Goal: Information Seeking & Learning: Find specific fact

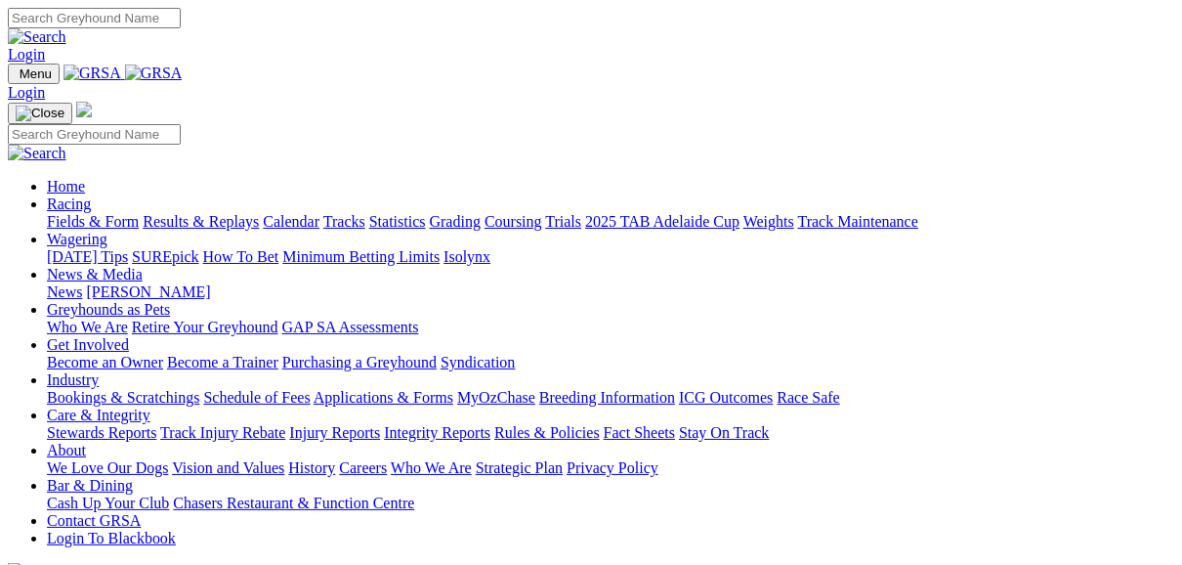
click at [74, 213] on link "Fields & Form" at bounding box center [93, 221] width 92 height 17
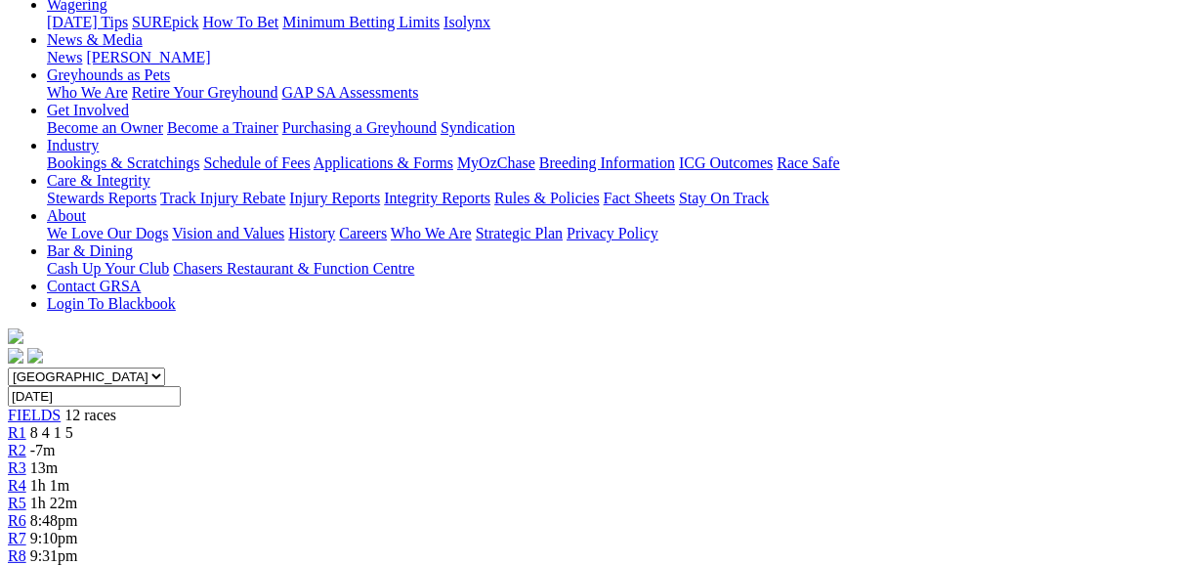
scroll to position [234, 0]
